Goal: Task Accomplishment & Management: Manage account settings

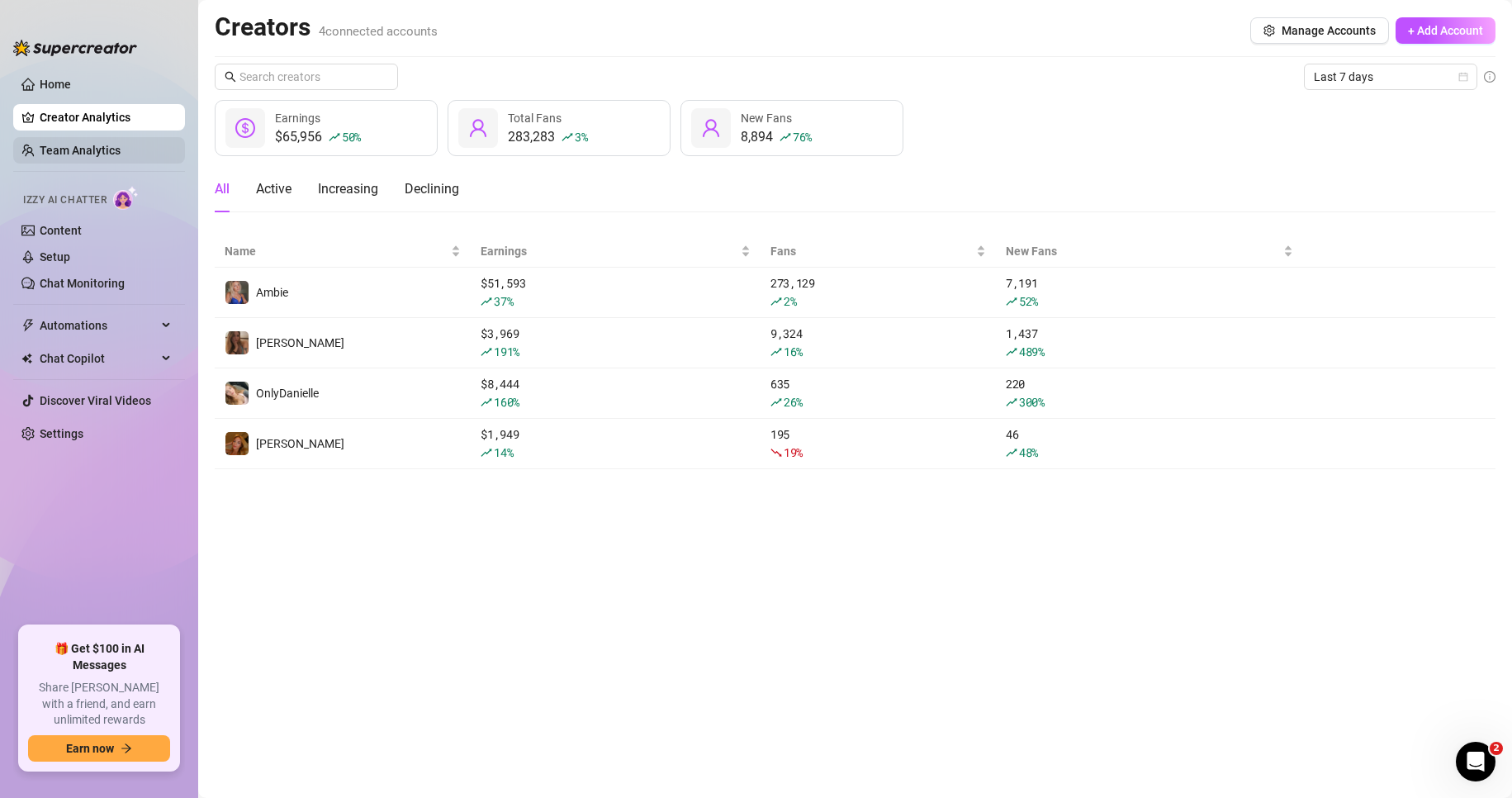
click at [92, 148] on link "Team Analytics" at bounding box center [80, 150] width 81 height 13
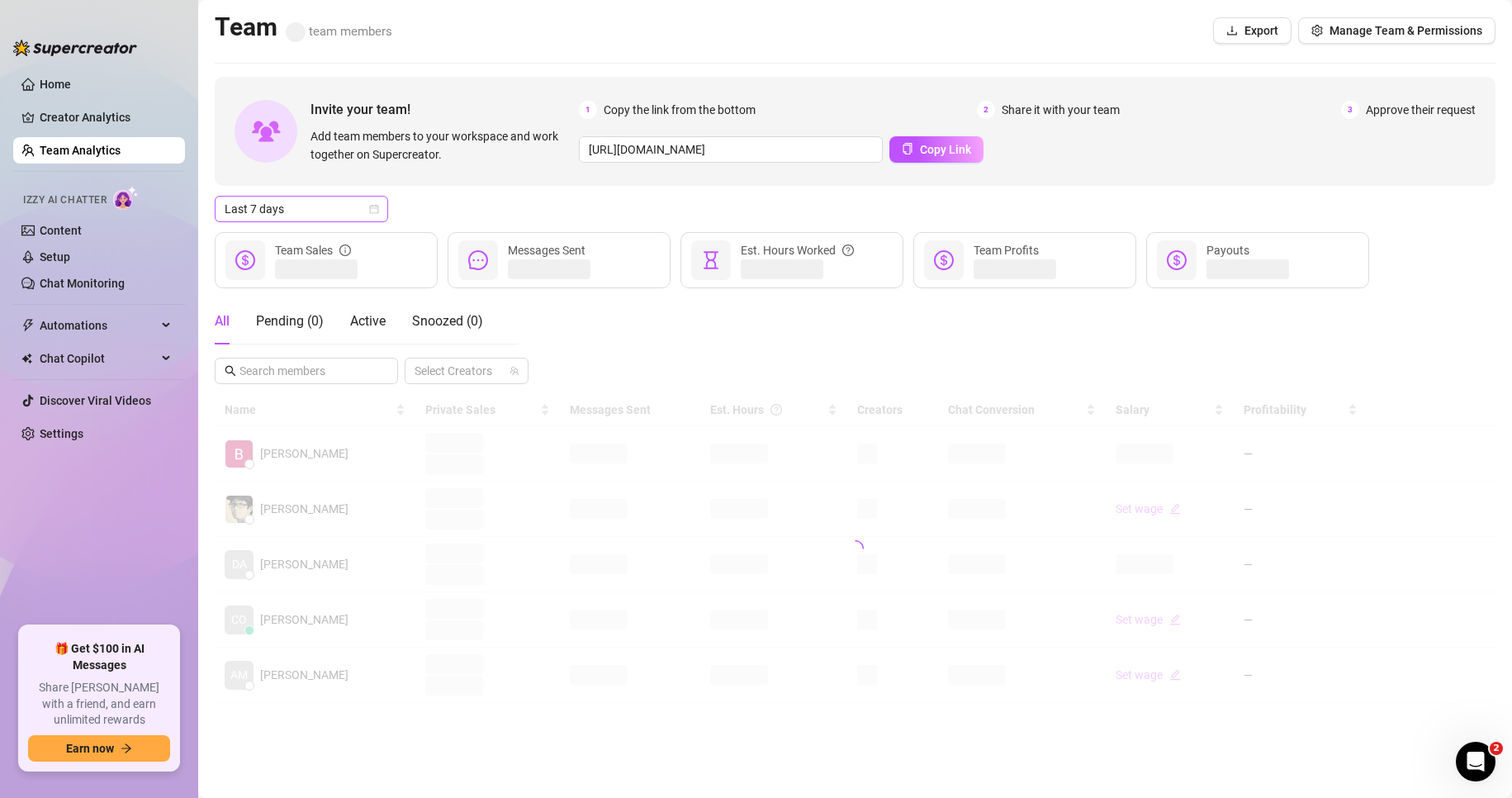
click at [277, 214] on span "Last 7 days" at bounding box center [301, 209] width 153 height 25
drag, startPoint x: 301, startPoint y: 236, endPoint x: 362, endPoint y: 226, distance: 61.8
click at [303, 237] on div "Last 24 hours" at bounding box center [301, 242] width 147 height 19
click at [444, 213] on div "Last 24 hours Last 24 hours" at bounding box center [854, 209] width 1280 height 27
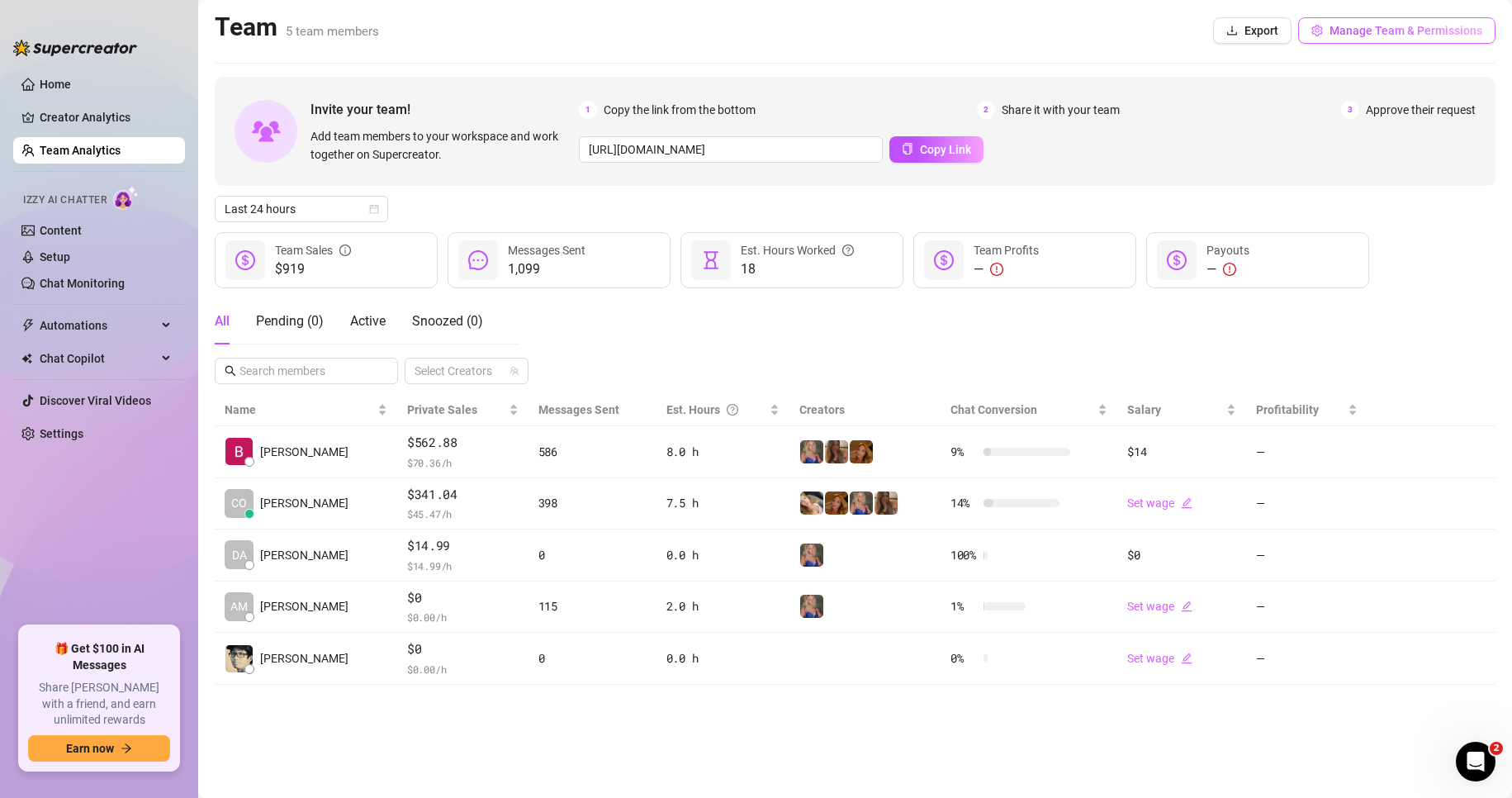
click at [1402, 31] on span "Manage Team & Permissions" at bounding box center [1405, 30] width 153 height 13
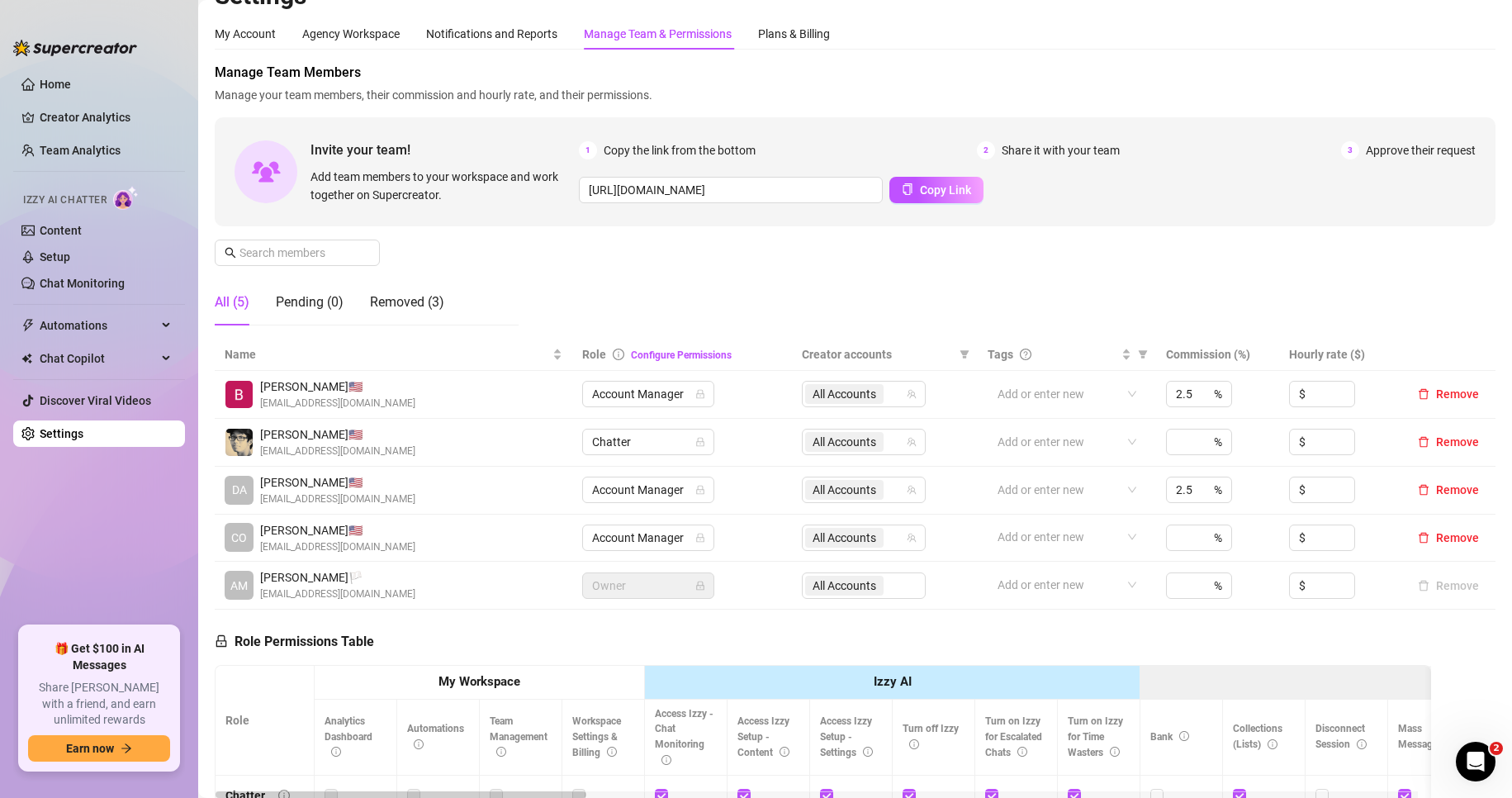
scroll to position [248, 0]
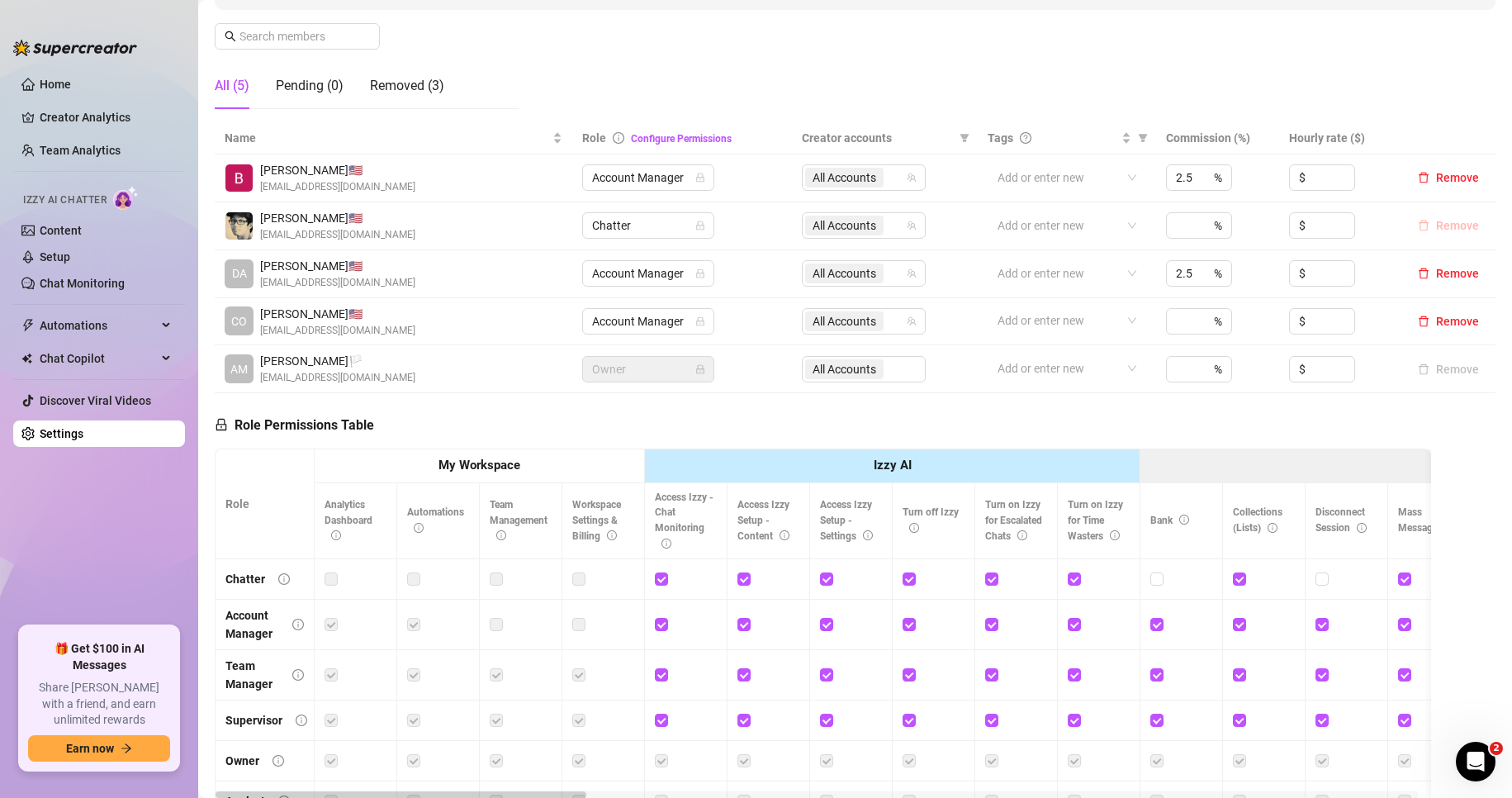
click at [1436, 226] on span "Remove" at bounding box center [1457, 225] width 42 height 13
